Goal: Find specific page/section: Find specific page/section

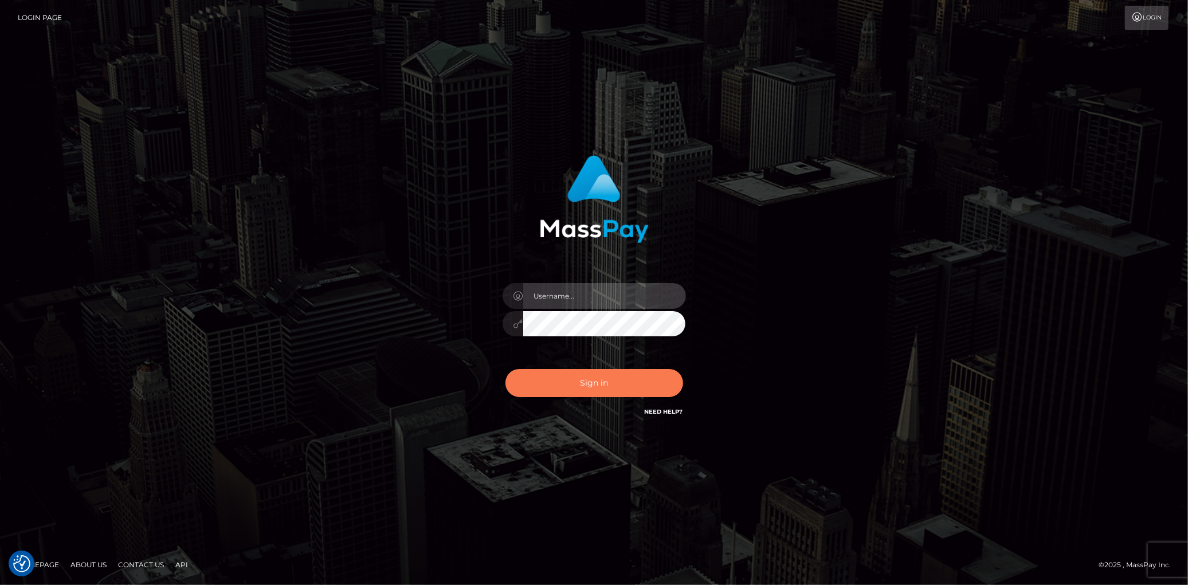
type input "Eduard Gavrilescu"
click at [575, 372] on button "Sign in" at bounding box center [594, 383] width 178 height 28
type input "[PERSON_NAME]"
click at [575, 372] on button "Sign in" at bounding box center [594, 383] width 178 height 28
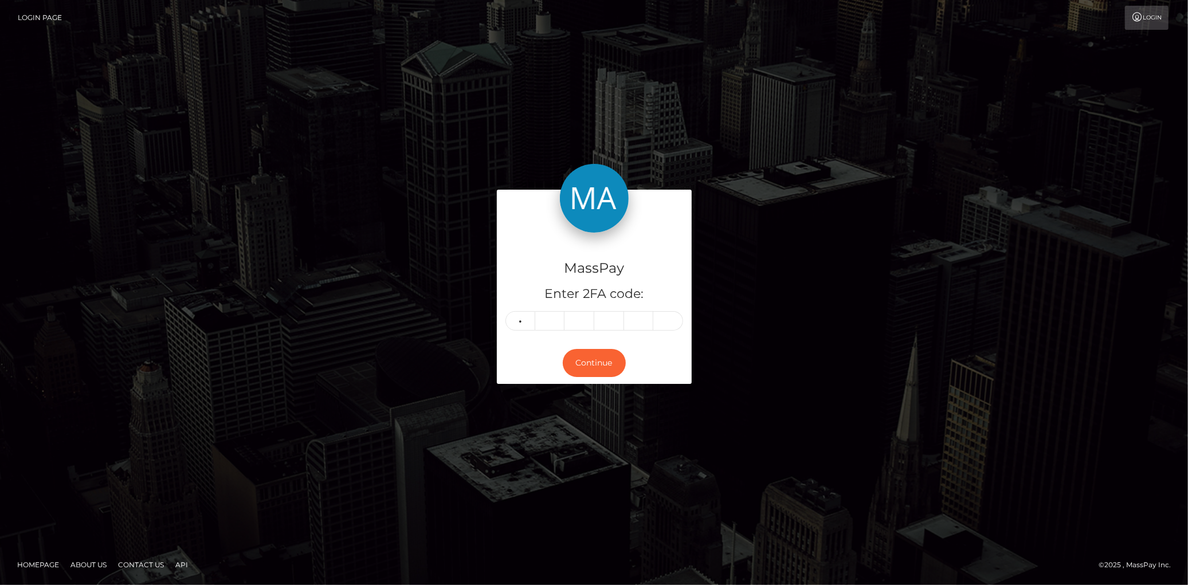
type input "4"
type input "5"
type input "1"
type input "5"
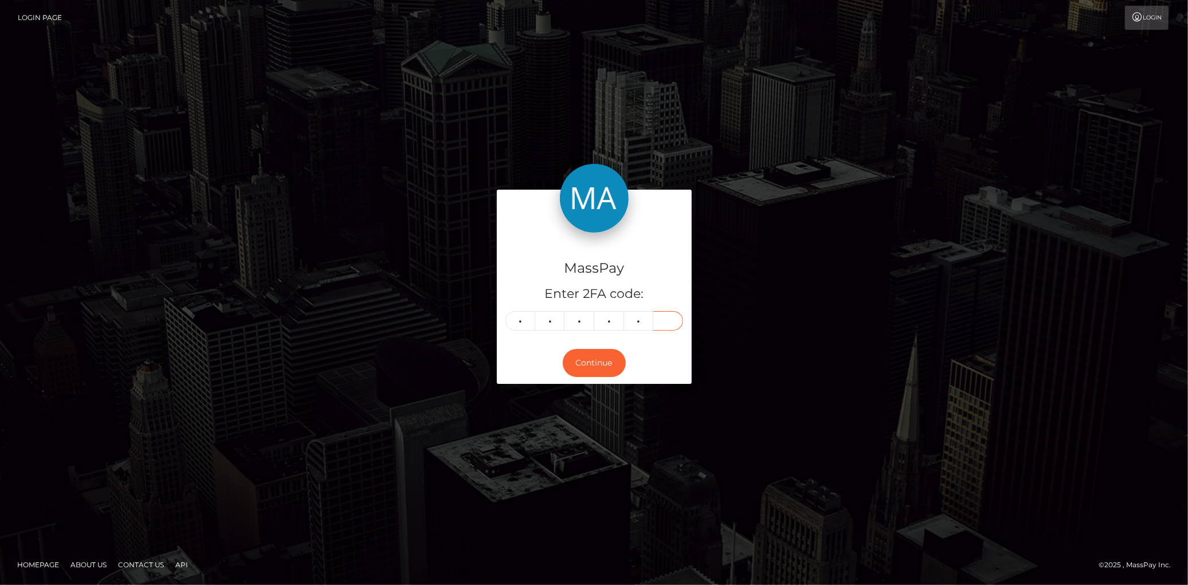
type input "6"
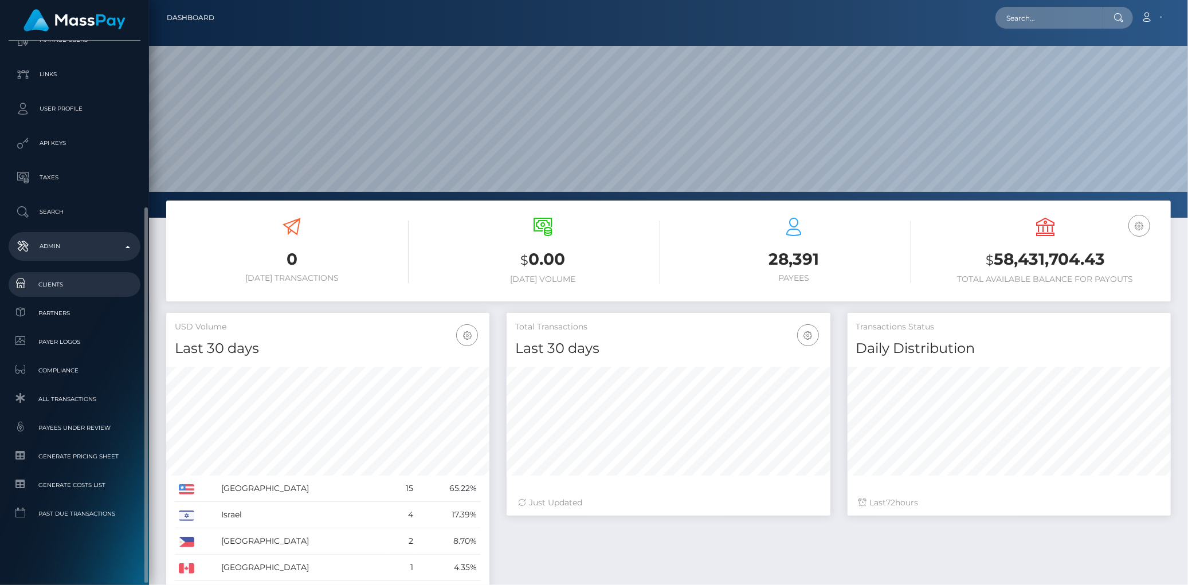
scroll to position [203, 323]
click at [69, 278] on span "Clients" at bounding box center [74, 284] width 123 height 13
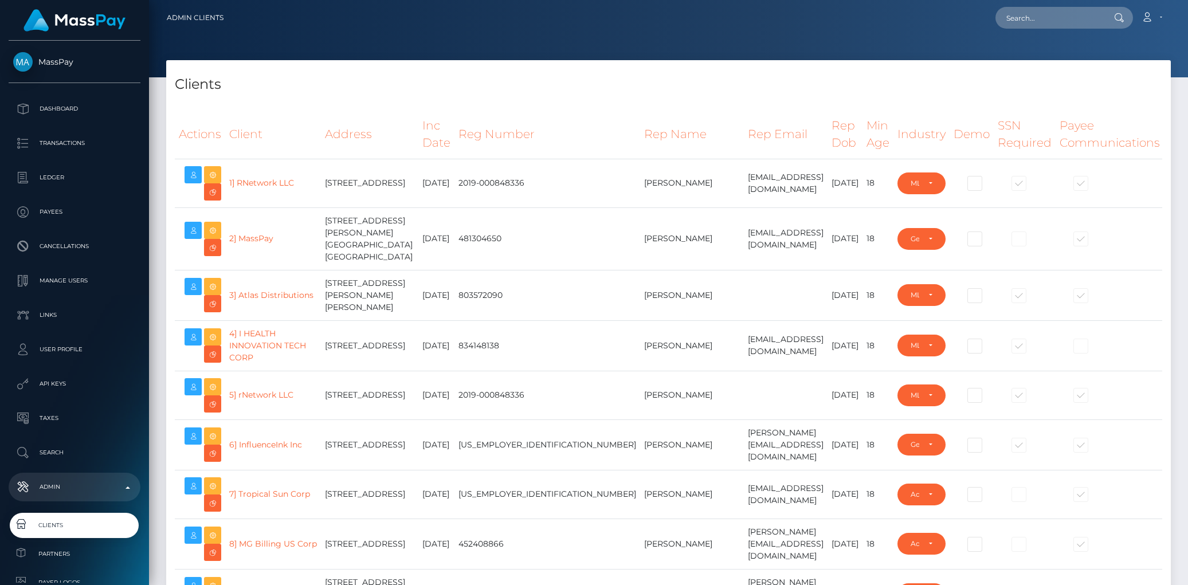
select select "223"
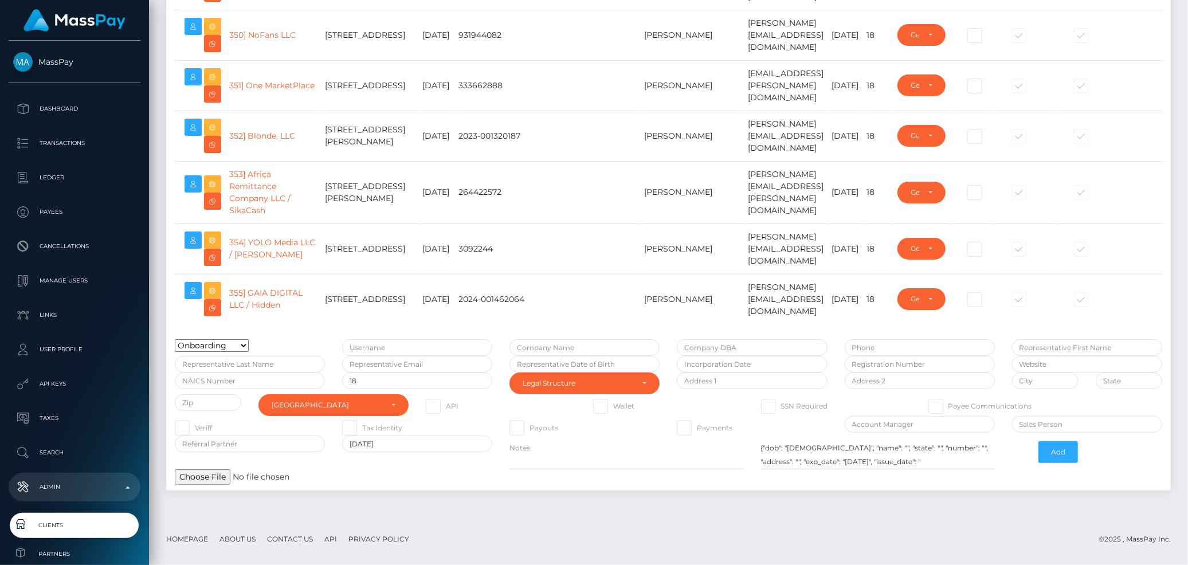
scroll to position [18769, 0]
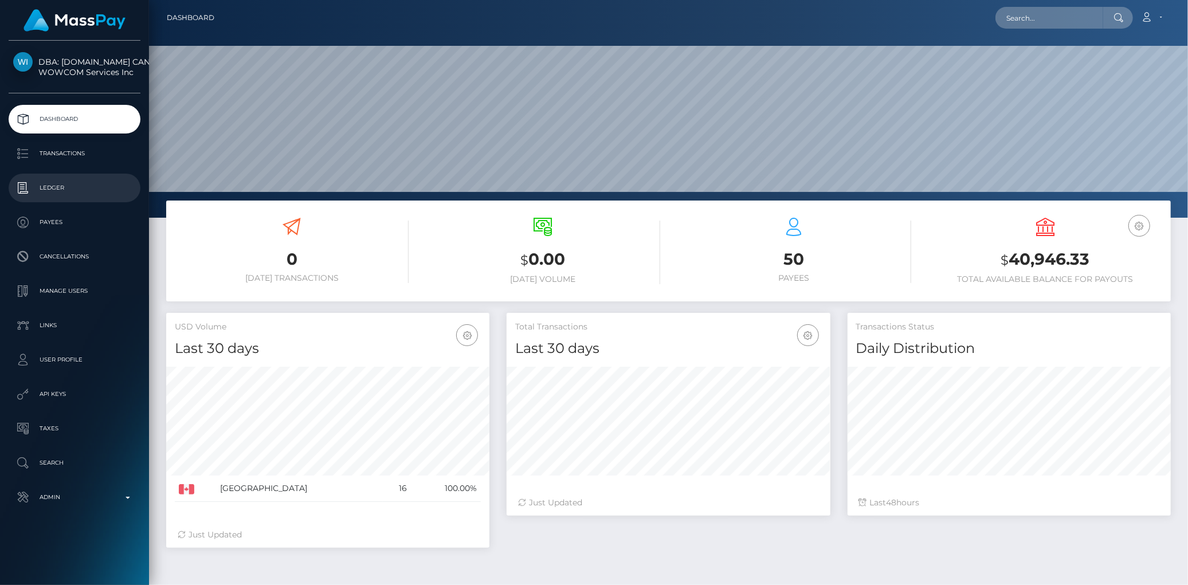
scroll to position [203, 323]
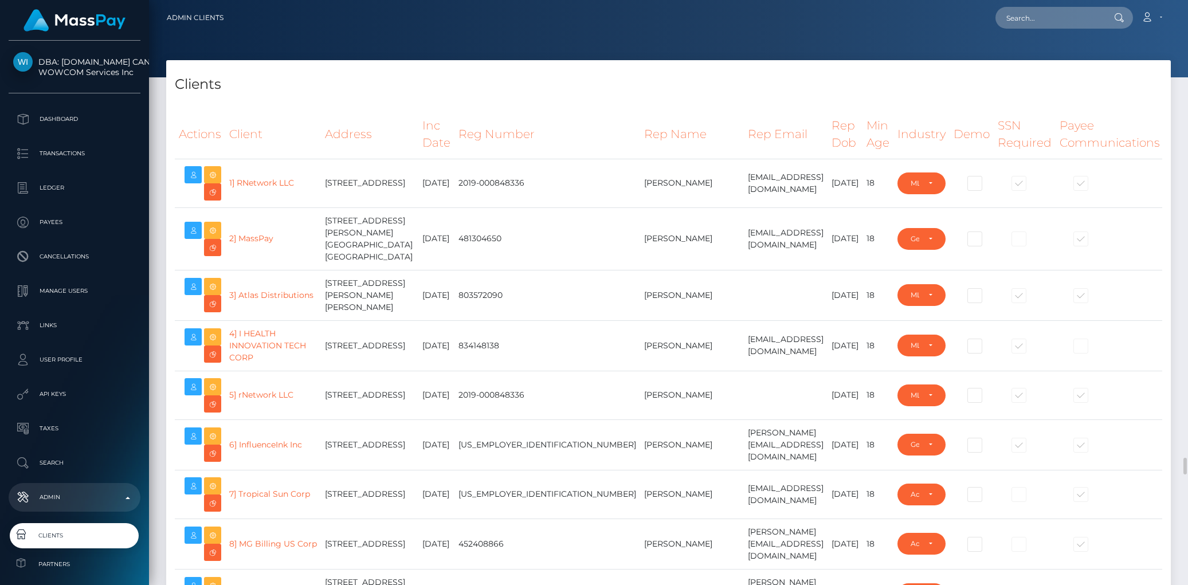
select select "223"
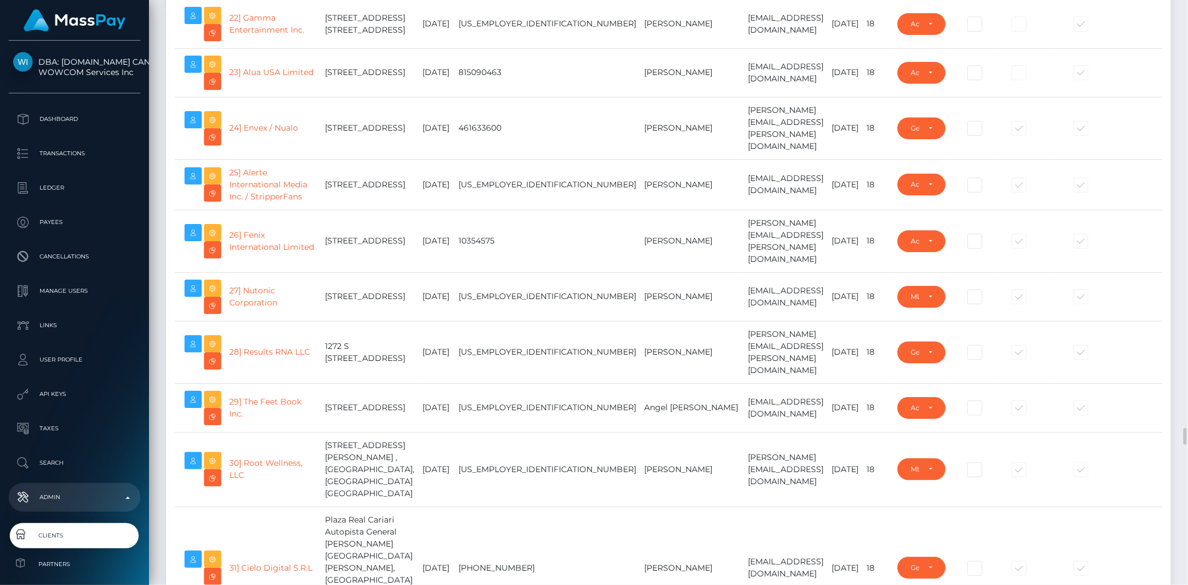
scroll to position [1591, 0]
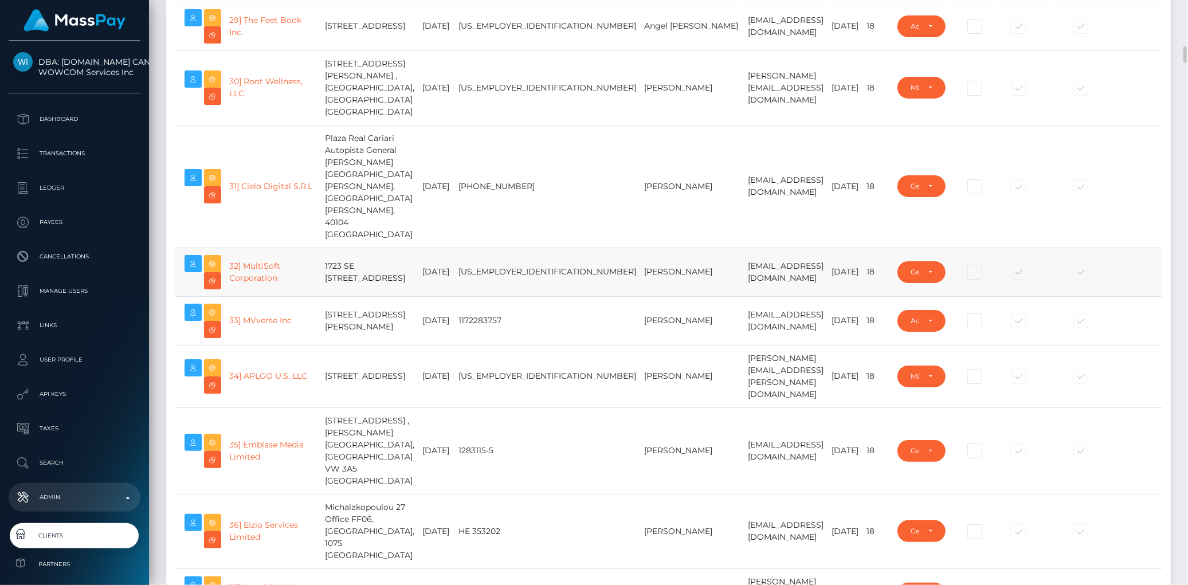
click at [418, 296] on td "1987-12-31" at bounding box center [436, 272] width 36 height 49
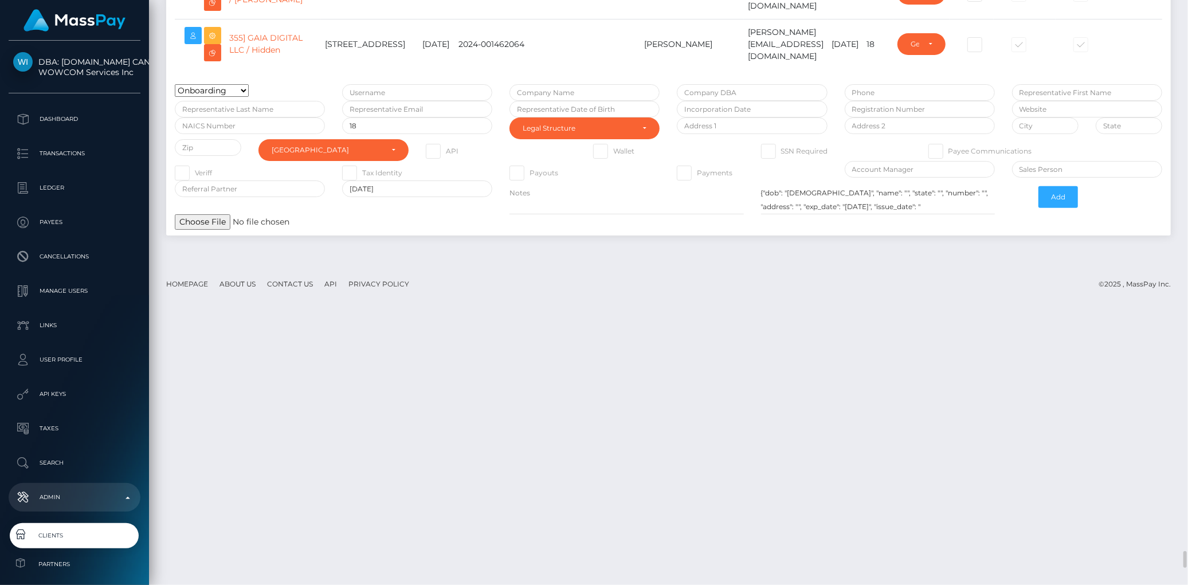
scroll to position [18896, 0]
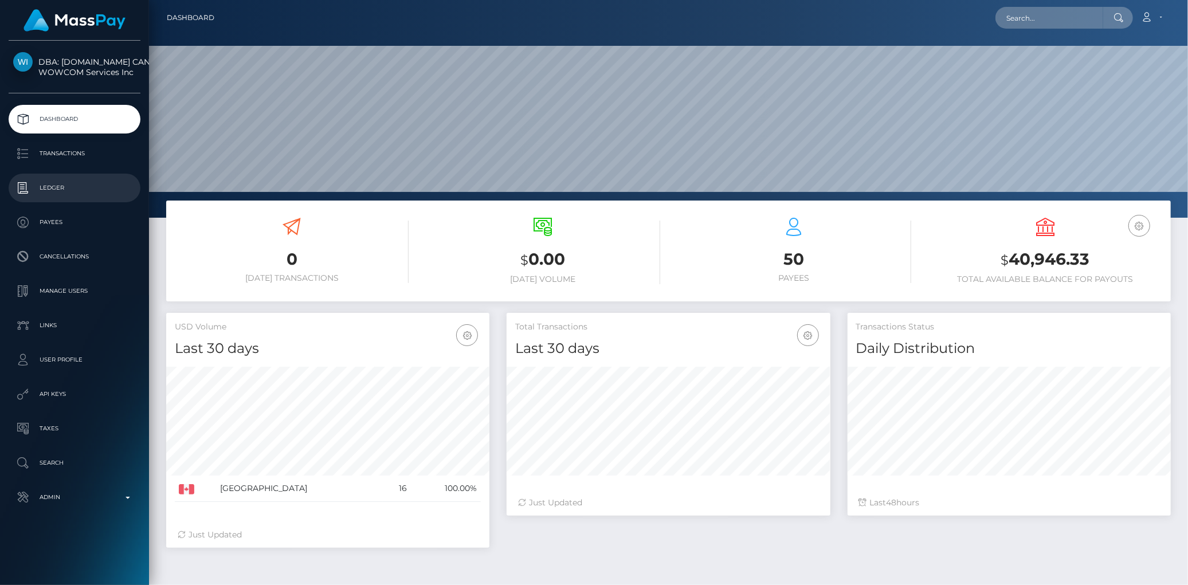
scroll to position [203, 323]
click at [76, 157] on p "Transactions" at bounding box center [74, 153] width 123 height 17
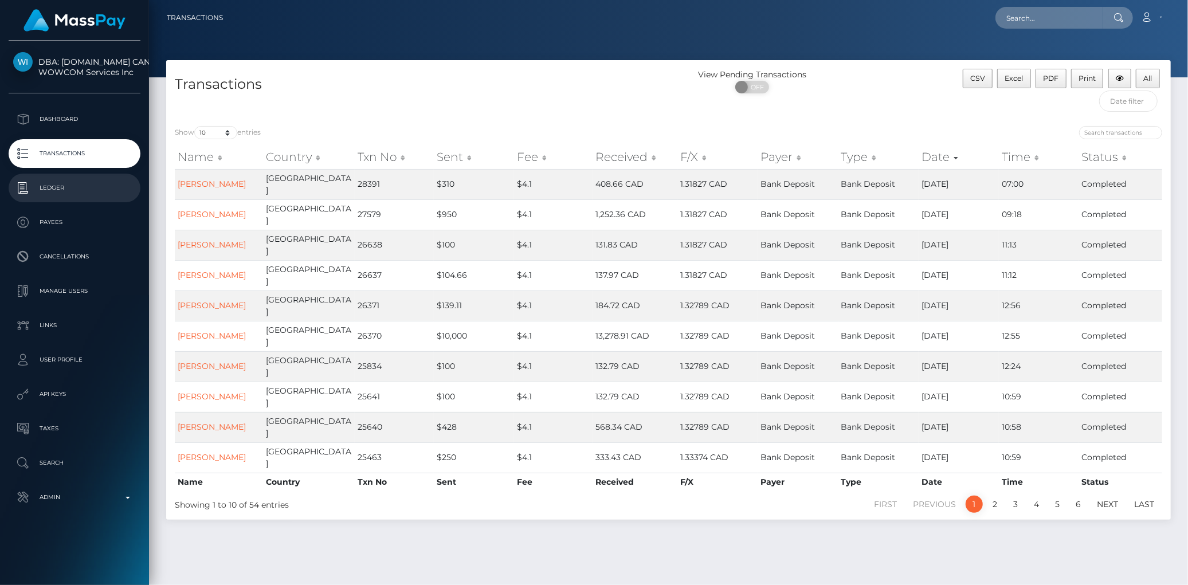
click at [64, 191] on p "Ledger" at bounding box center [74, 187] width 123 height 17
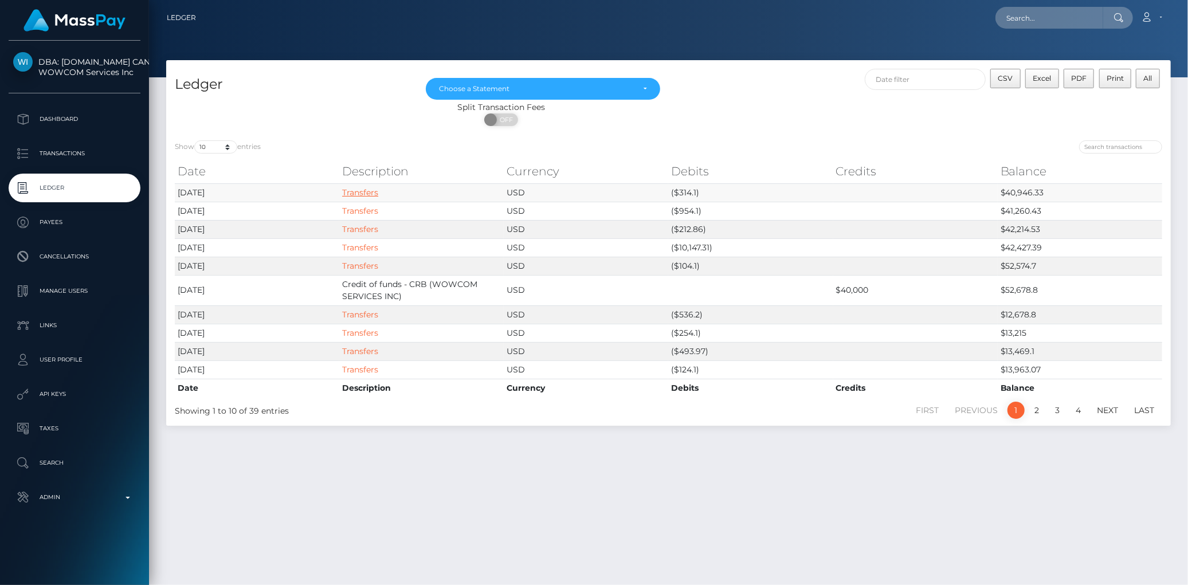
click at [362, 193] on link "Transfers" at bounding box center [360, 192] width 36 height 10
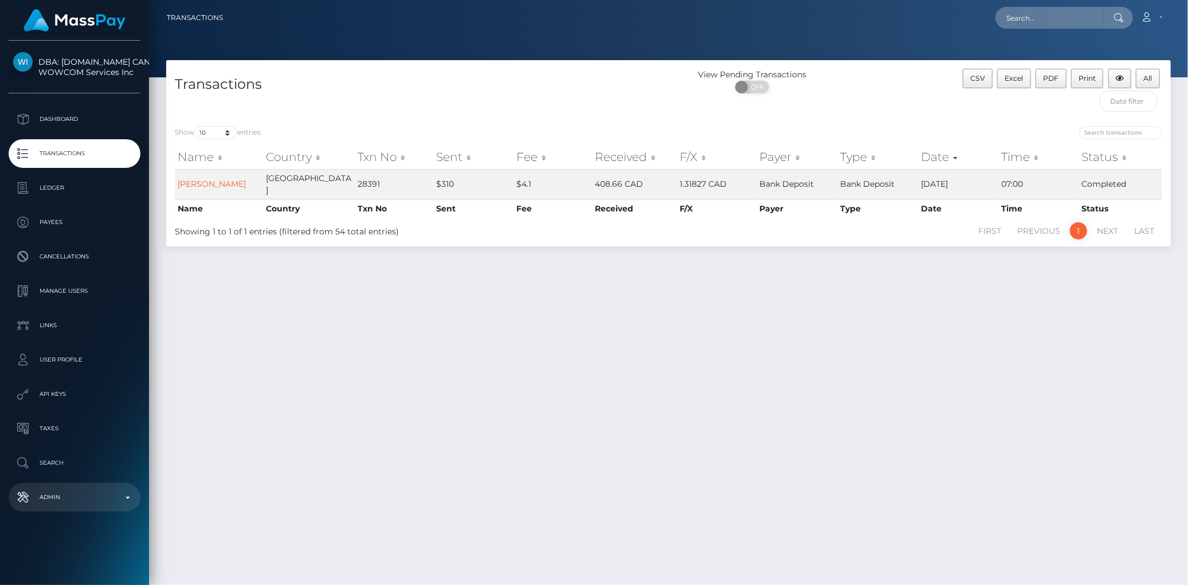
click at [58, 504] on p "Admin" at bounding box center [74, 497] width 123 height 17
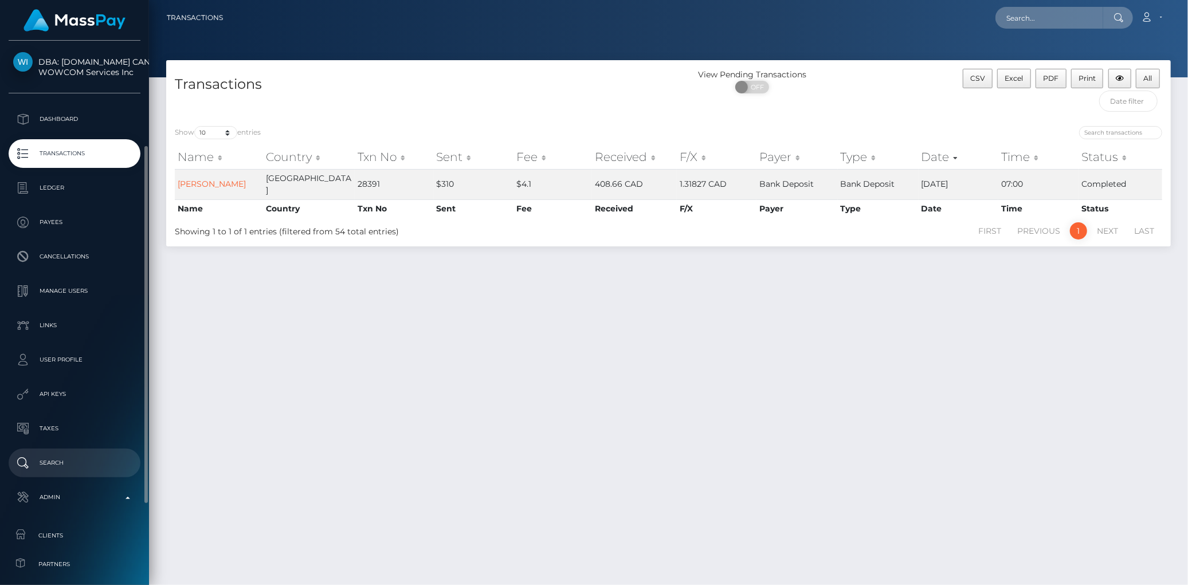
scroll to position [64, 0]
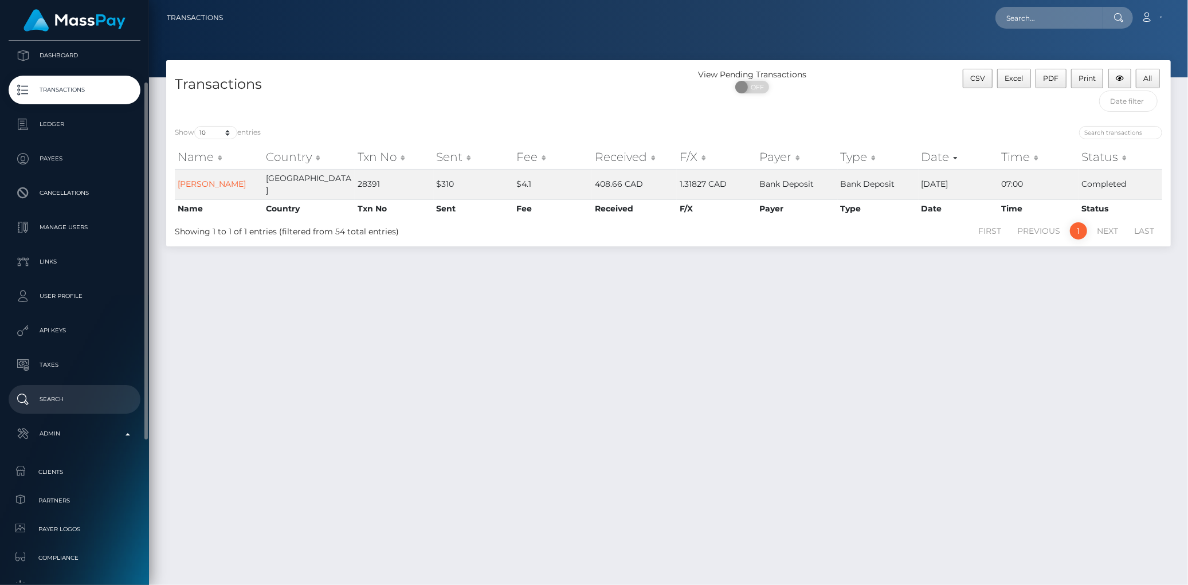
click at [82, 460] on link "Clients" at bounding box center [75, 472] width 132 height 25
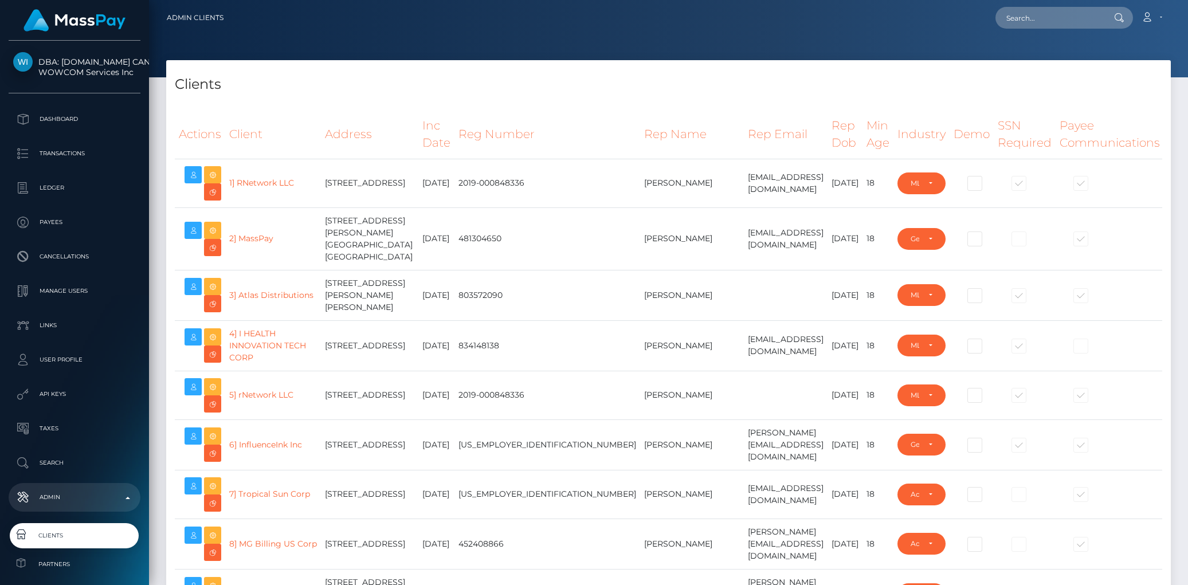
select select "223"
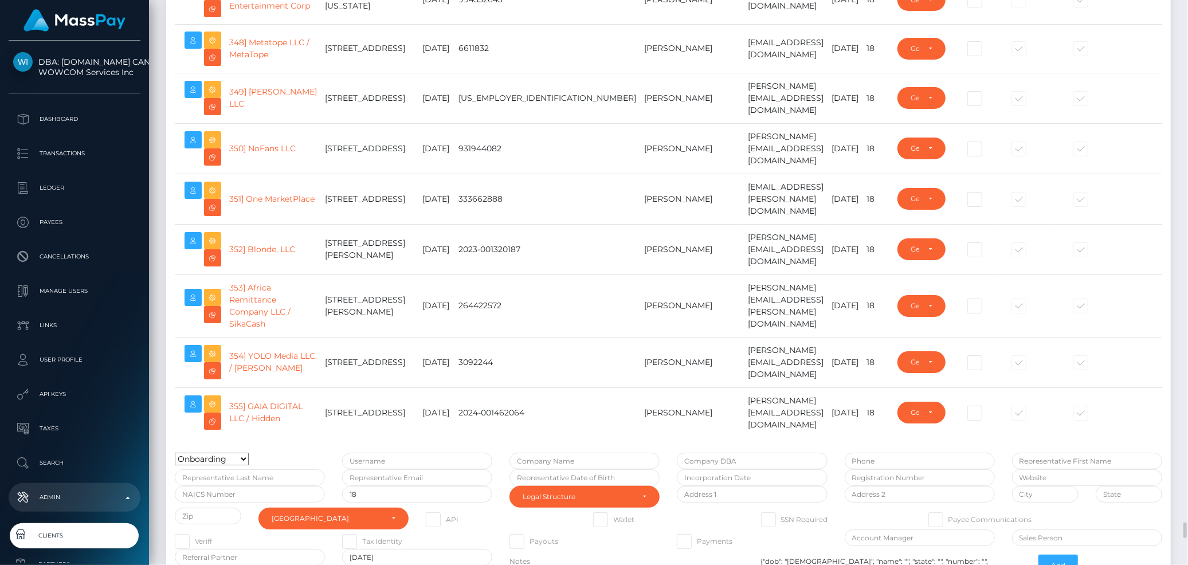
scroll to position [18656, 0]
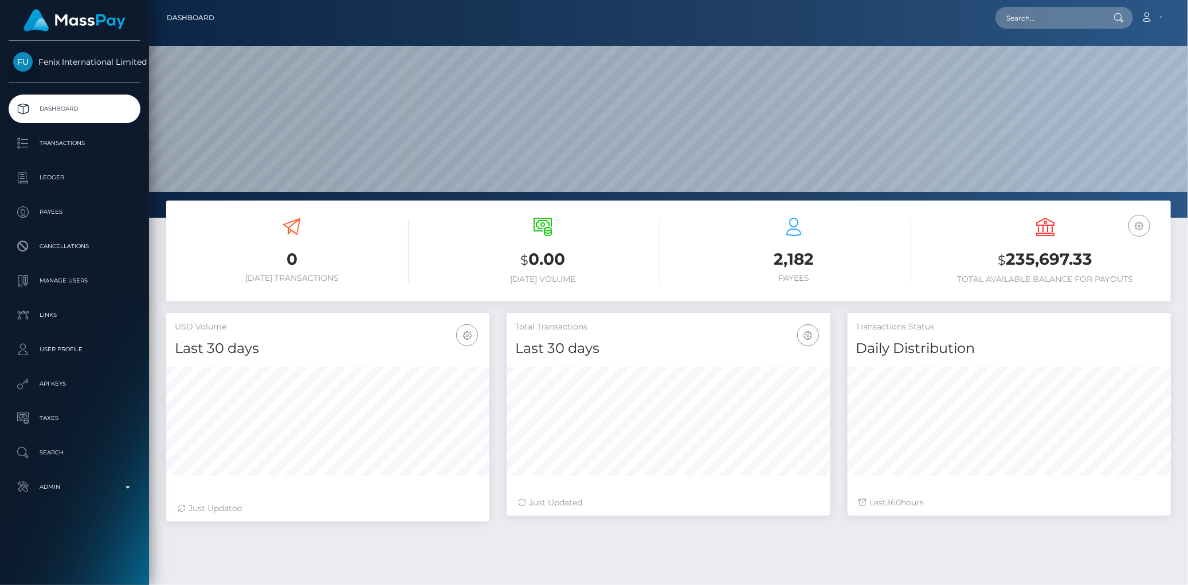
scroll to position [203, 323]
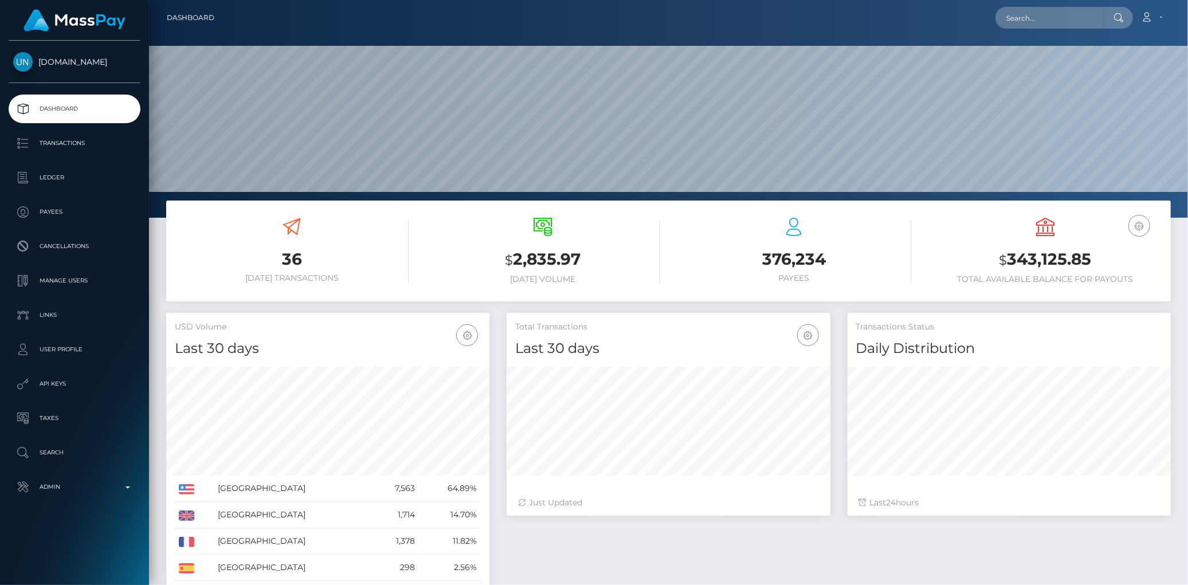
scroll to position [203, 323]
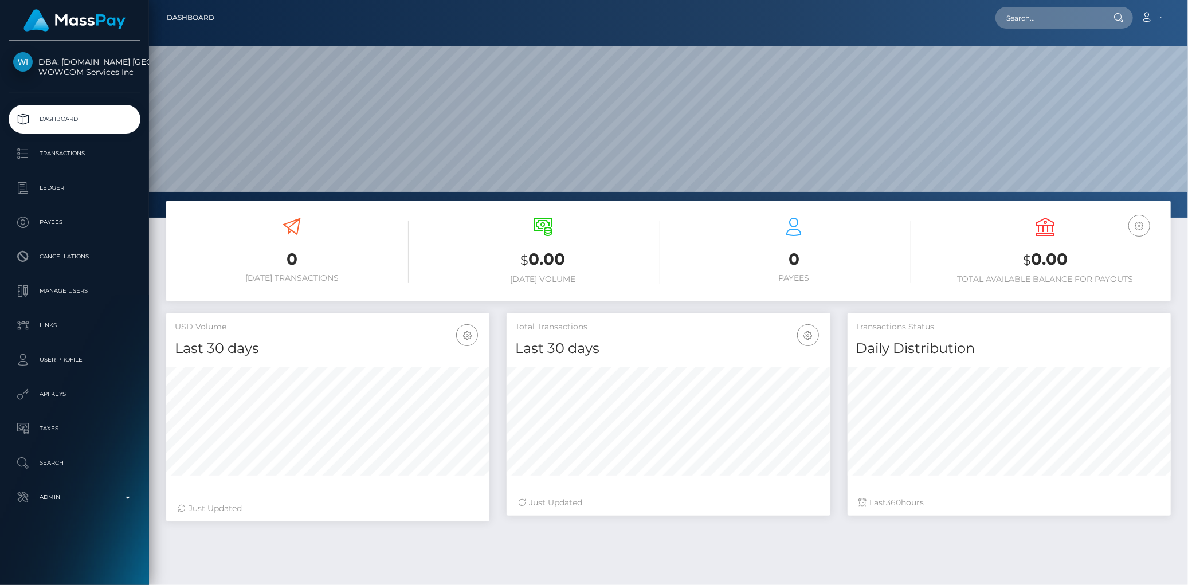
scroll to position [64, 0]
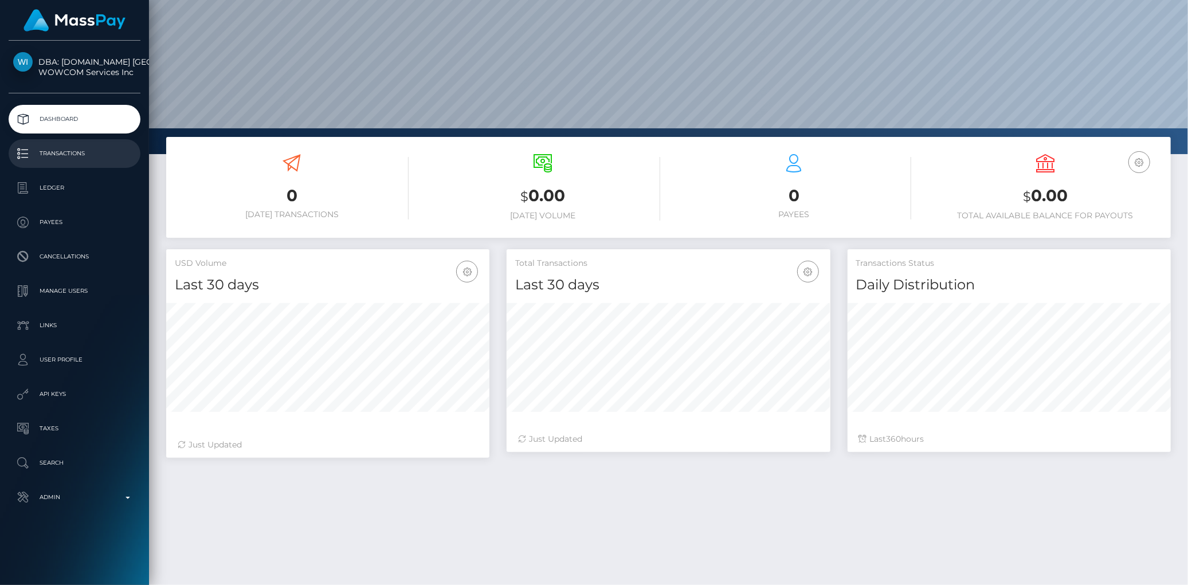
click at [68, 155] on p "Transactions" at bounding box center [74, 153] width 123 height 17
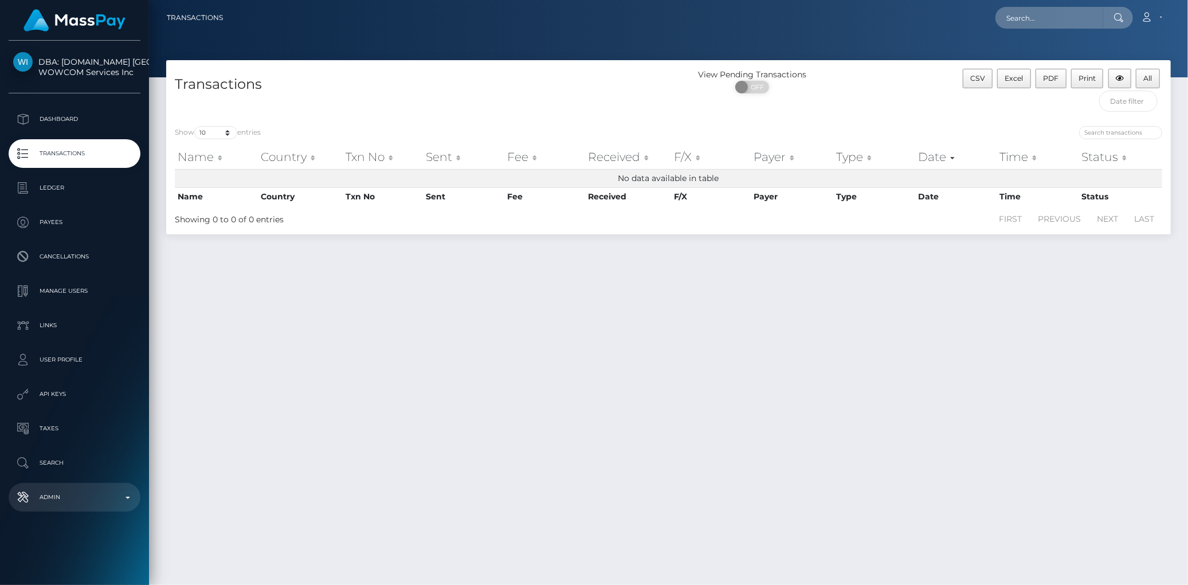
click at [88, 505] on p "Admin" at bounding box center [74, 497] width 123 height 17
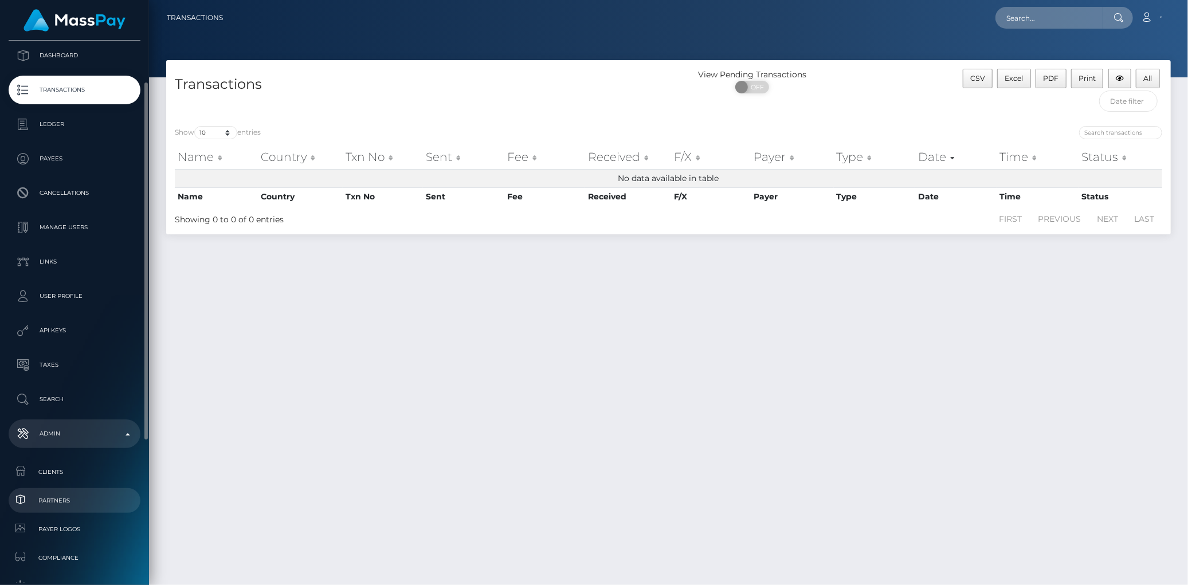
scroll to position [127, 0]
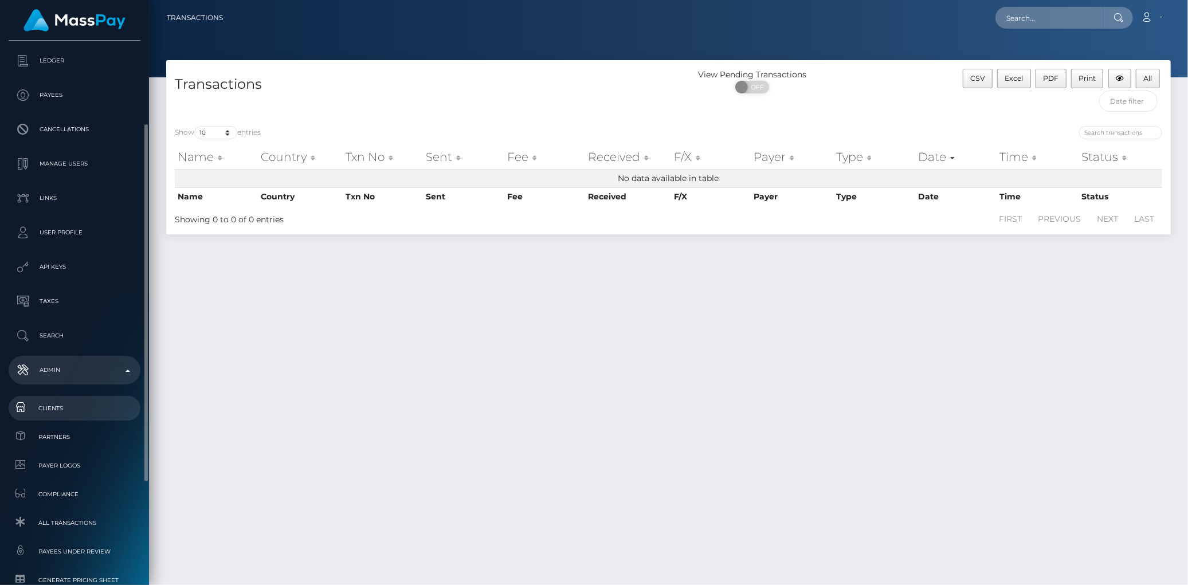
click at [72, 402] on span "Clients" at bounding box center [74, 408] width 123 height 13
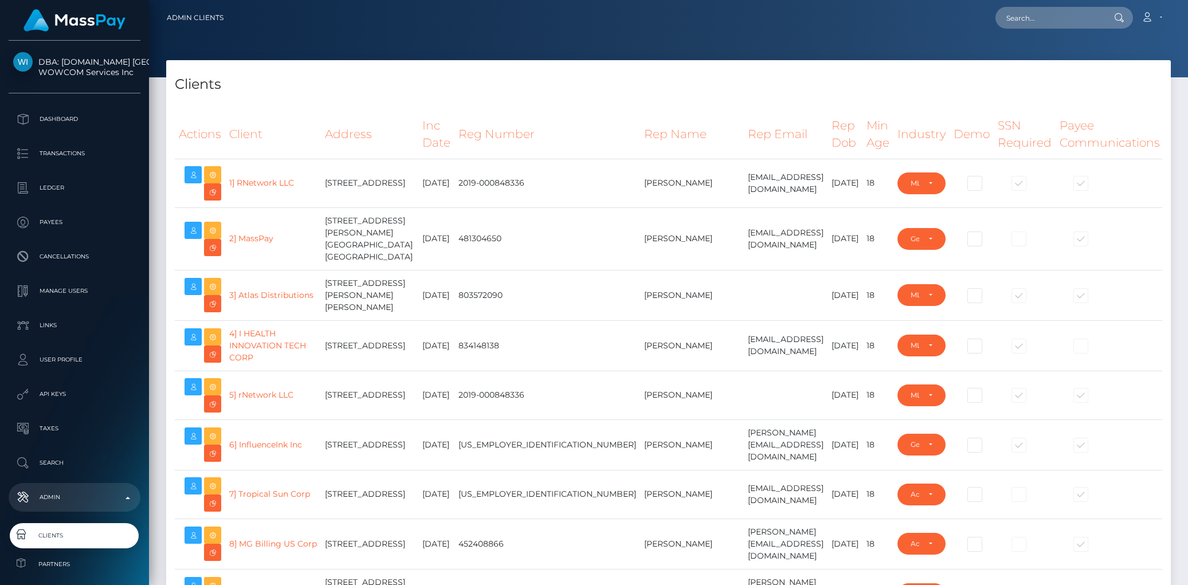
select select "223"
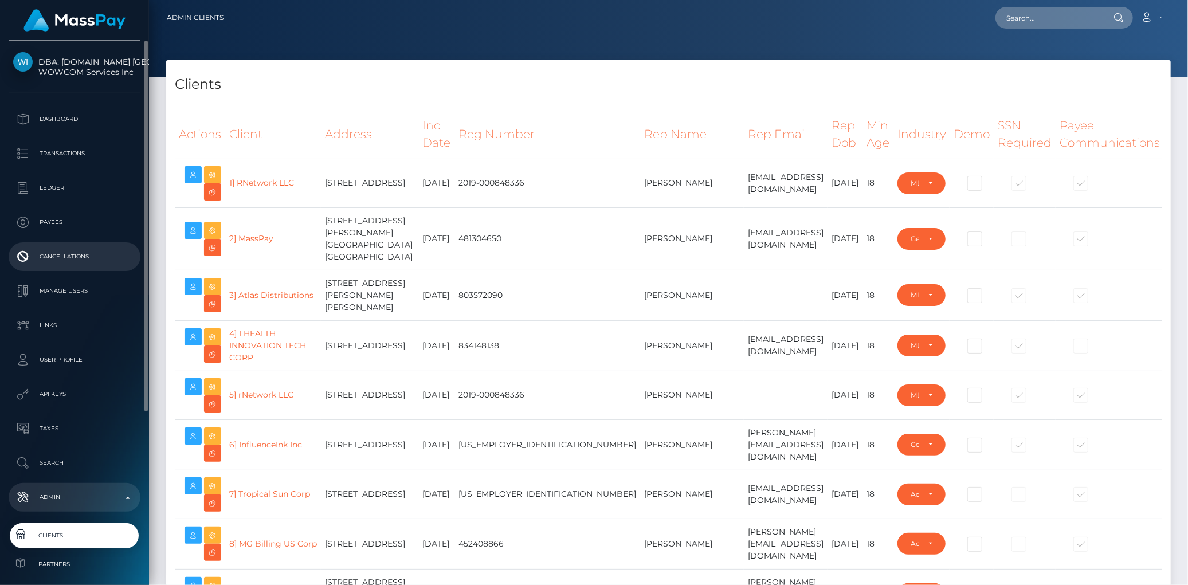
click at [70, 253] on p "Cancellations" at bounding box center [74, 256] width 123 height 17
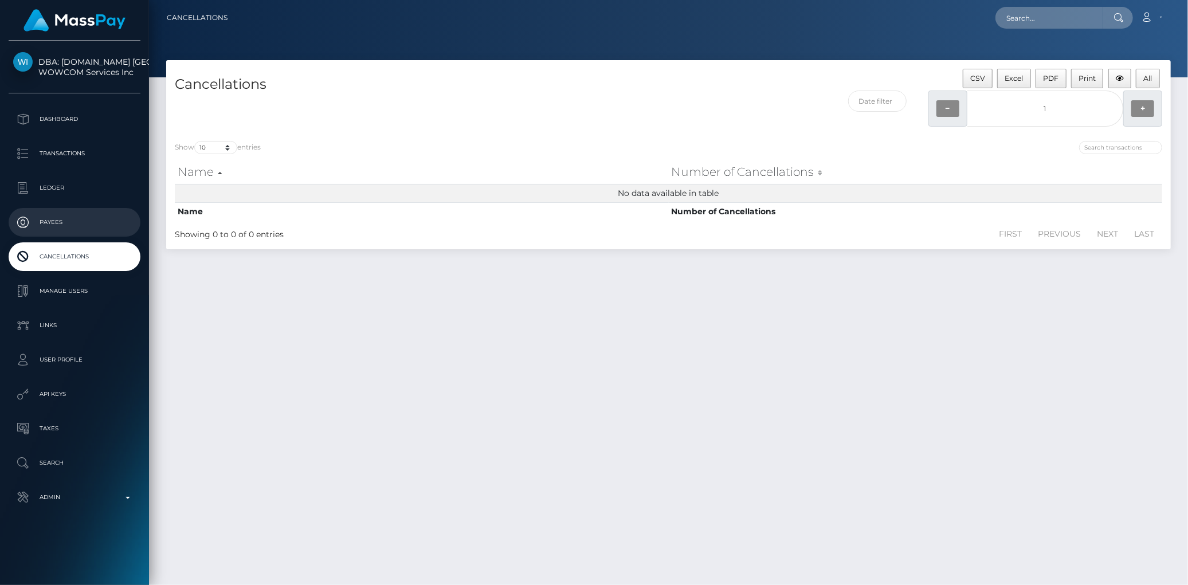
click at [81, 222] on p "Payees" at bounding box center [74, 222] width 123 height 17
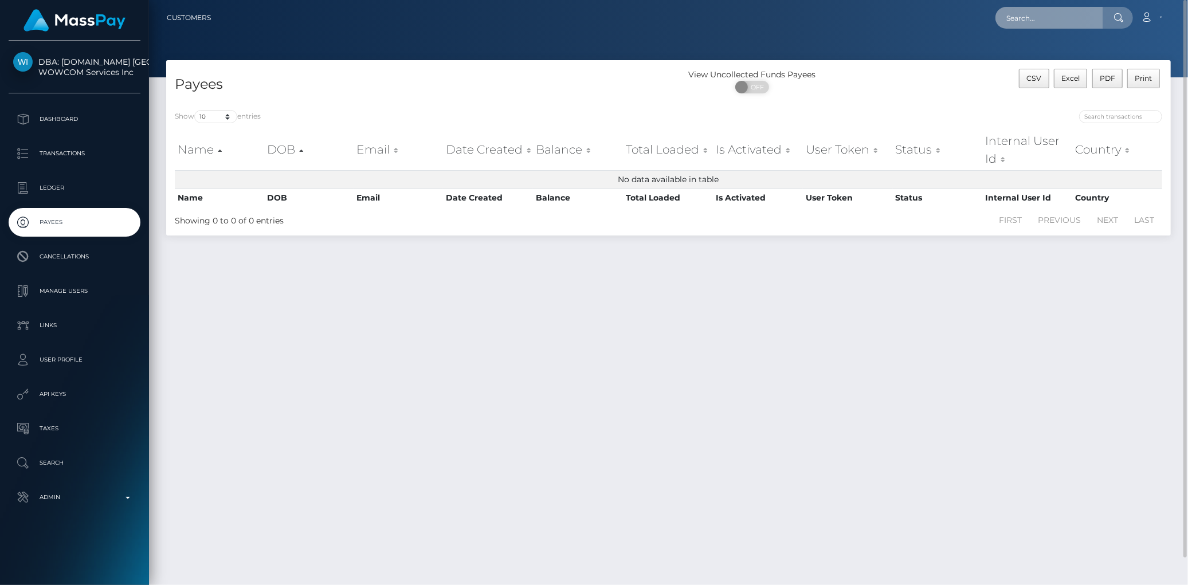
click at [1006, 18] on input "text" at bounding box center [1049, 18] width 108 height 22
paste input "6T22rCL0RZiHHebE7MSHDg"
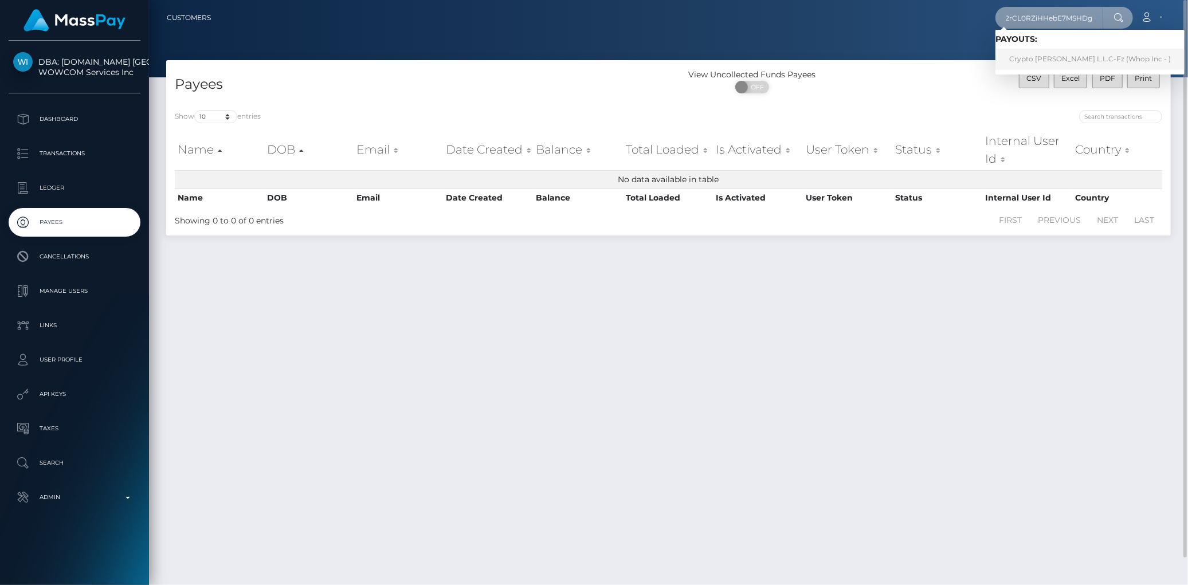
type input "6T22rCL0RZiHHebE7MSHDg"
click at [1027, 54] on link "Crypto [PERSON_NAME] L.L.C-Fz (Whop Inc - )" at bounding box center [1089, 59] width 189 height 21
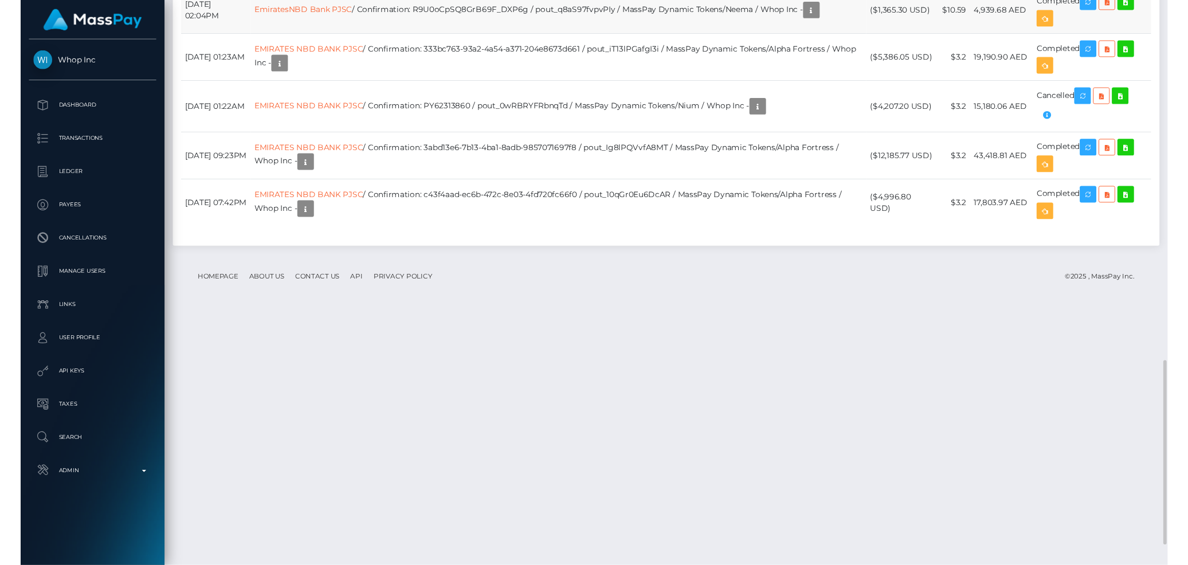
scroll to position [1211, 0]
